Goal: Understand process/instructions

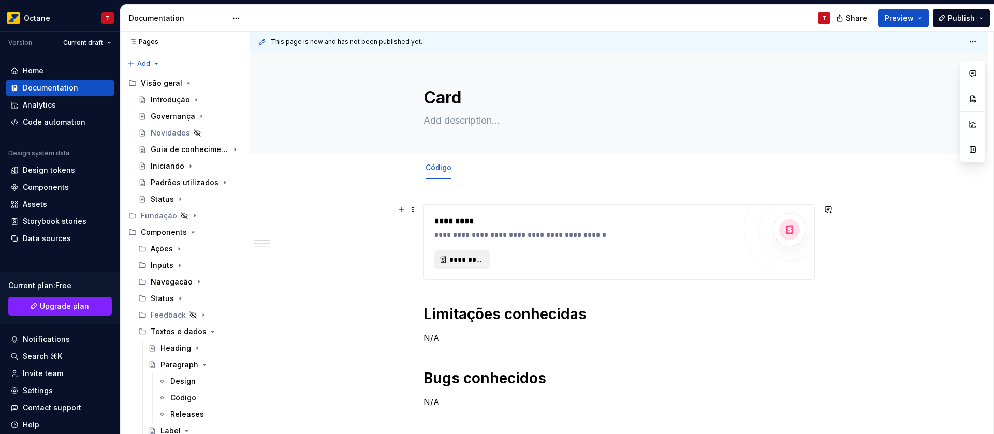
click at [467, 257] on span "*********" at bounding box center [466, 260] width 34 height 10
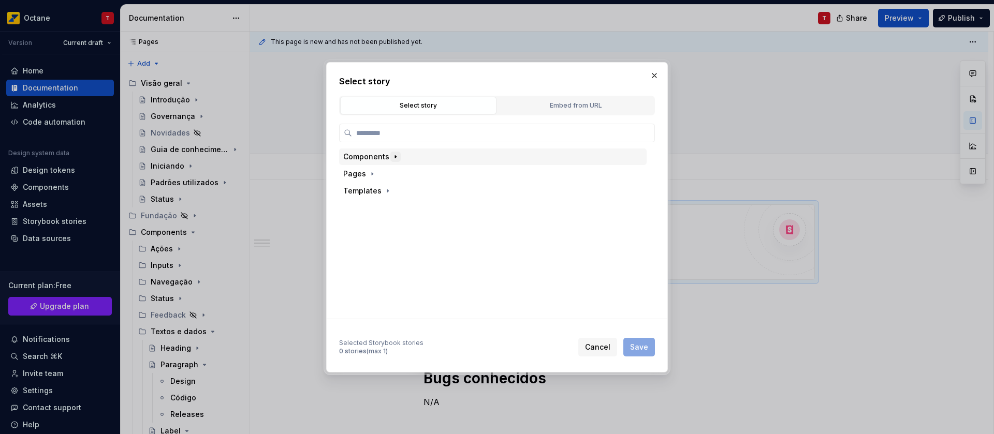
click at [394, 158] on icon "button" at bounding box center [395, 157] width 8 height 8
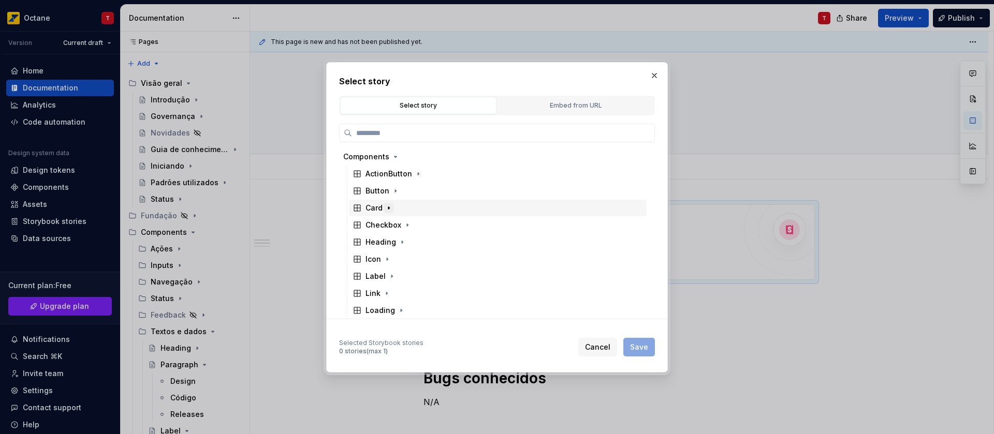
click at [385, 210] on icon "button" at bounding box center [389, 208] width 8 height 8
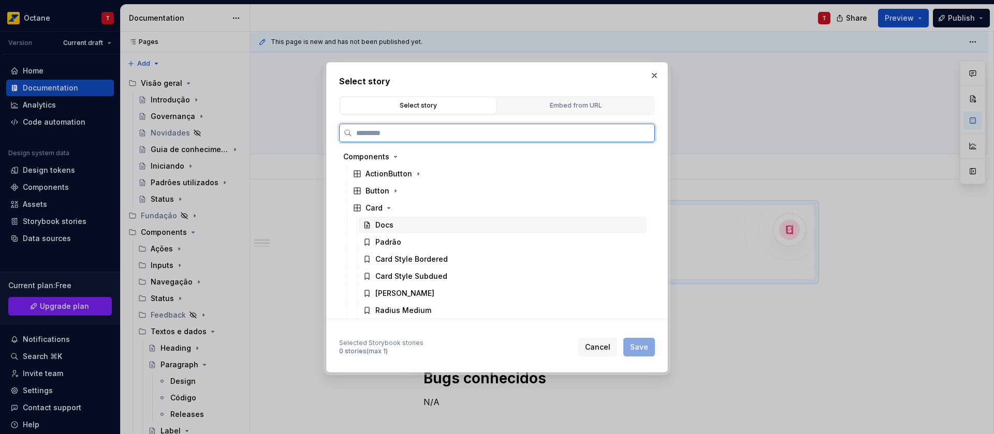
click at [396, 232] on div "Docs" at bounding box center [503, 225] width 288 height 17
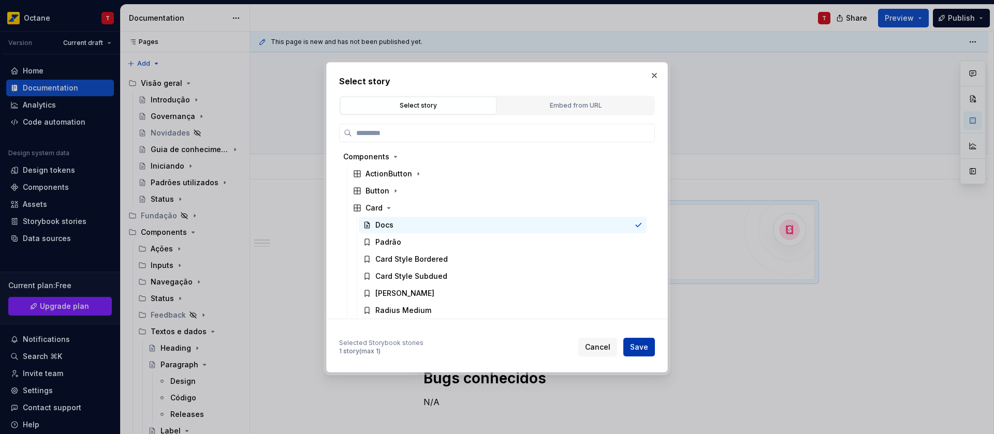
click at [634, 345] on span "Save" at bounding box center [639, 347] width 18 height 10
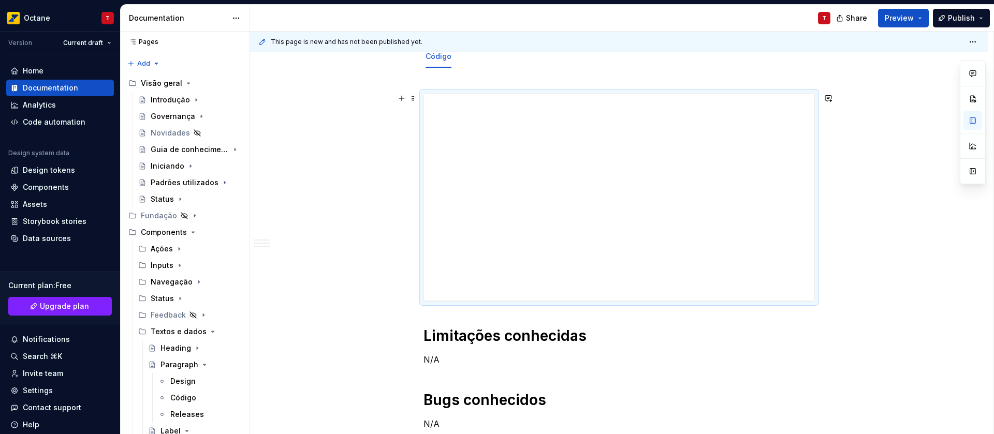
scroll to position [204, 0]
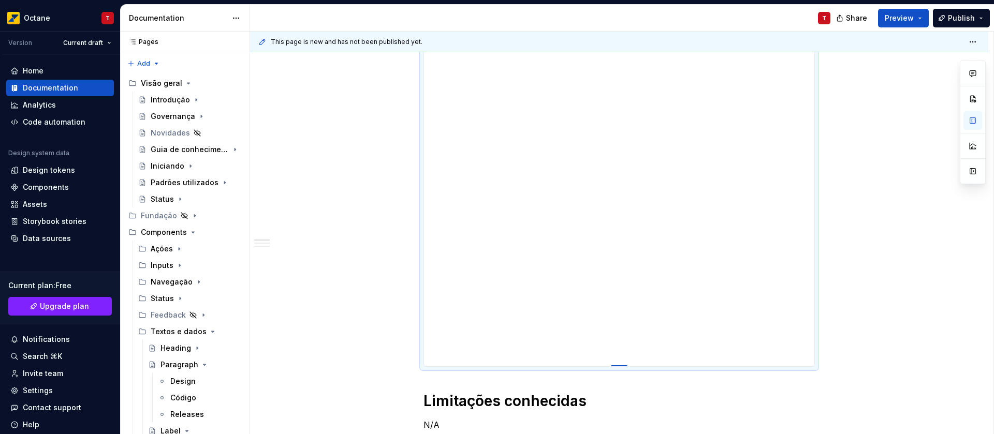
drag, startPoint x: 623, startPoint y: 207, endPoint x: 623, endPoint y: 366, distance: 159.4
click at [623, 366] on div at bounding box center [619, 366] width 17 height 2
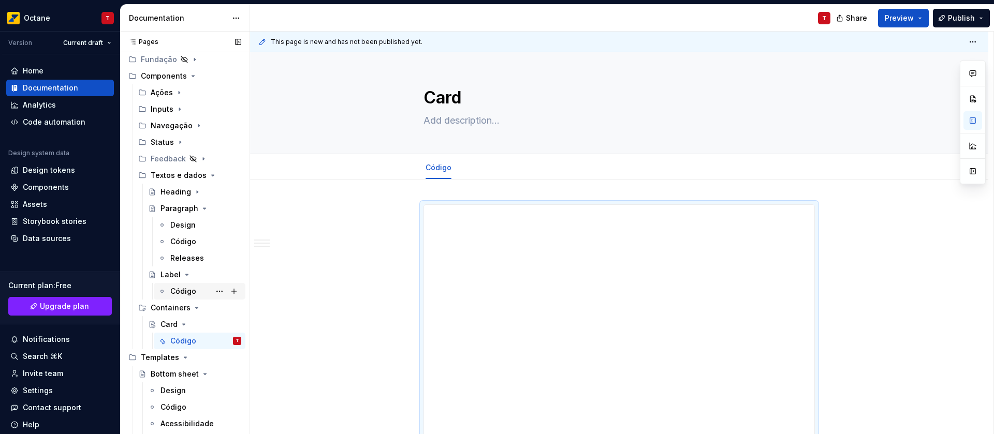
scroll to position [234, 0]
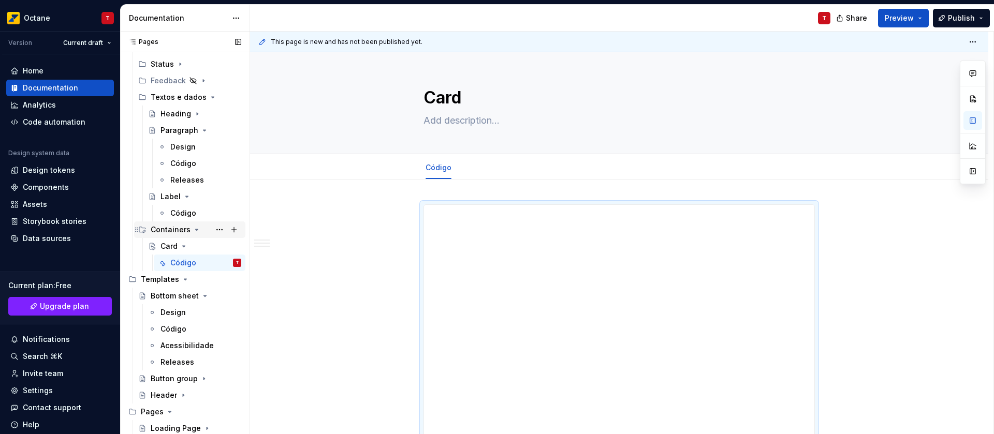
click at [196, 230] on icon "Page tree" at bounding box center [197, 229] width 3 height 1
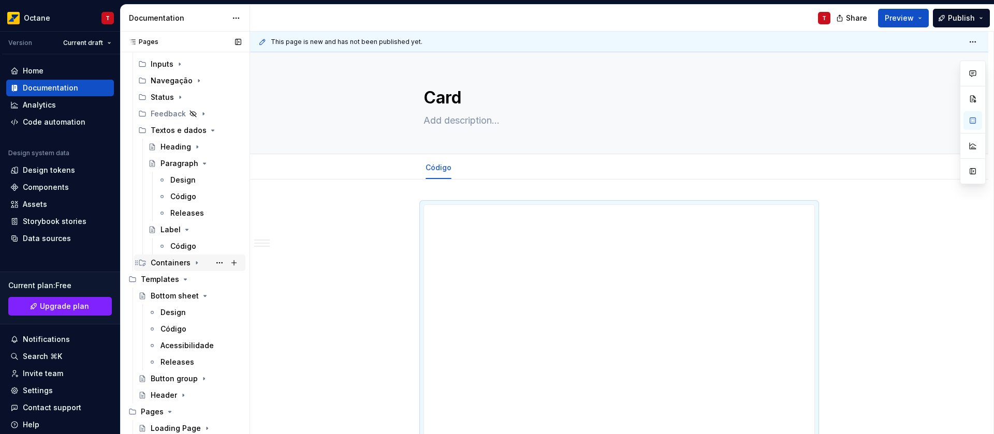
scroll to position [201, 0]
click at [202, 128] on icon "Page tree" at bounding box center [206, 130] width 8 height 8
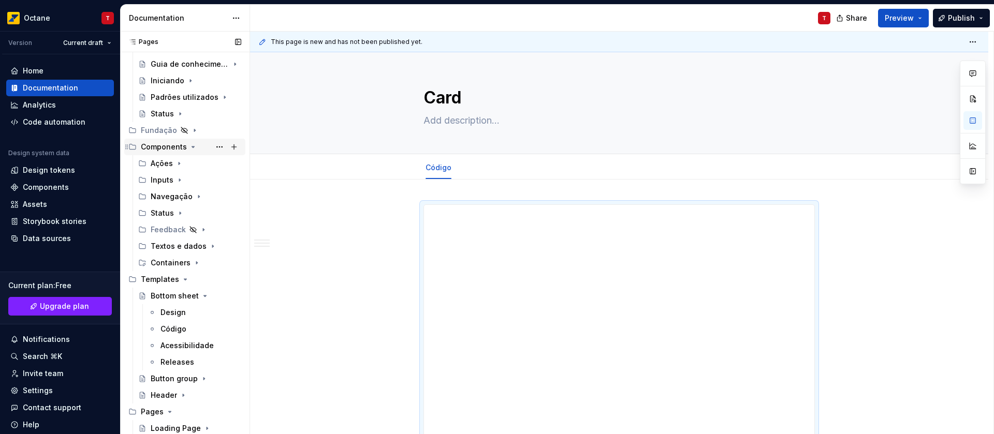
scroll to position [85, 0]
click at [201, 298] on icon "Page tree" at bounding box center [205, 296] width 8 height 8
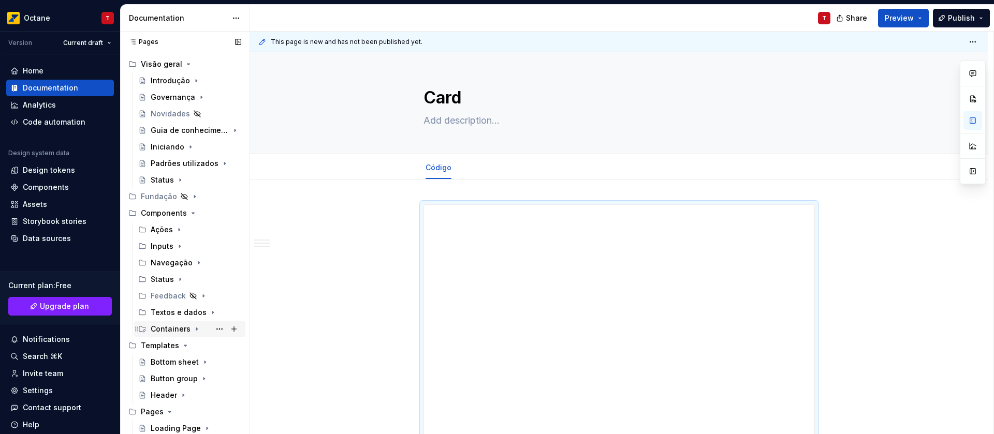
click at [184, 346] on icon "Page tree" at bounding box center [185, 345] width 3 height 1
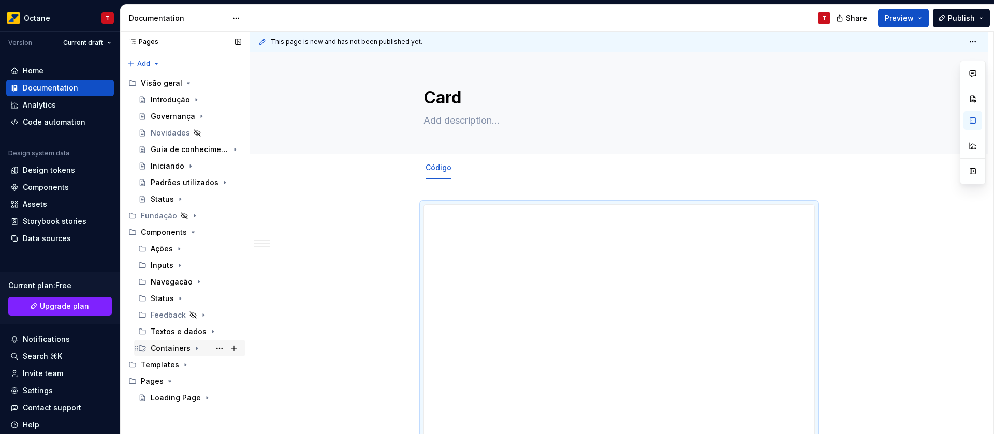
scroll to position [0, 0]
click at [167, 384] on icon "Page tree" at bounding box center [170, 381] width 8 height 8
click at [189, 232] on icon "Page tree" at bounding box center [193, 232] width 8 height 8
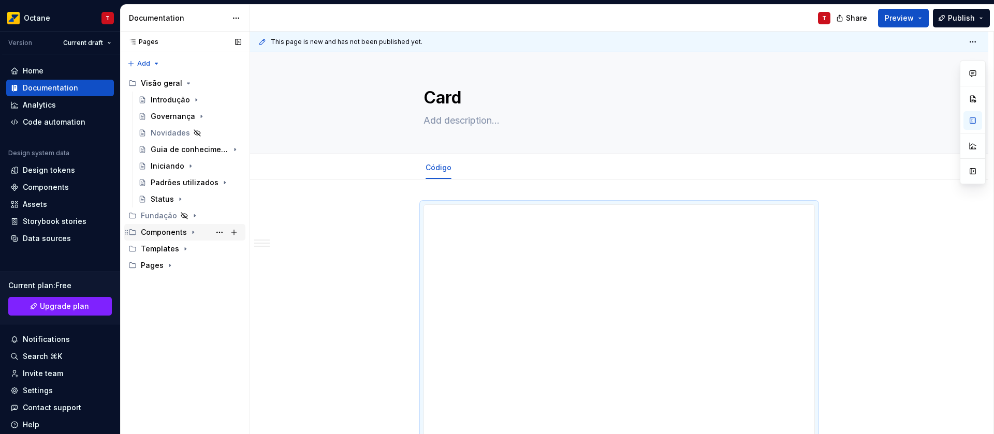
click at [191, 235] on icon "Page tree" at bounding box center [193, 232] width 8 height 8
click at [191, 234] on icon "Page tree" at bounding box center [193, 232] width 8 height 8
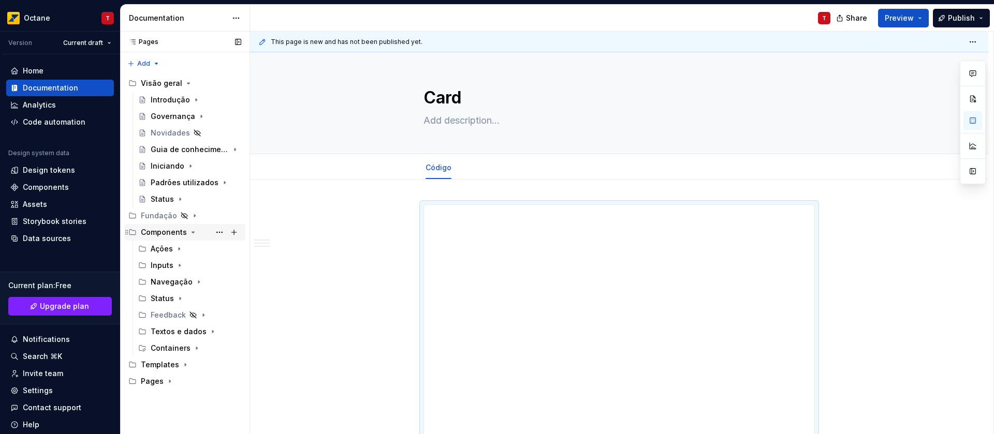
click at [191, 234] on icon "Page tree" at bounding box center [193, 232] width 8 height 8
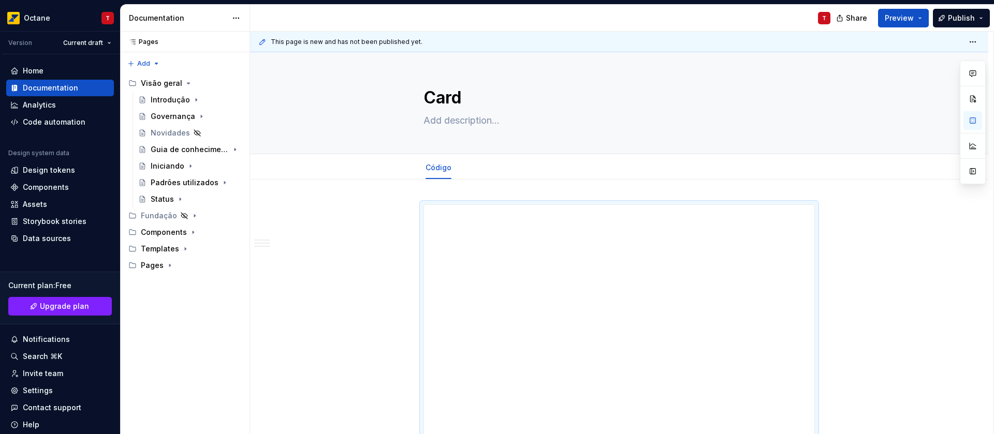
type textarea "*"
